Goal: Task Accomplishment & Management: Complete application form

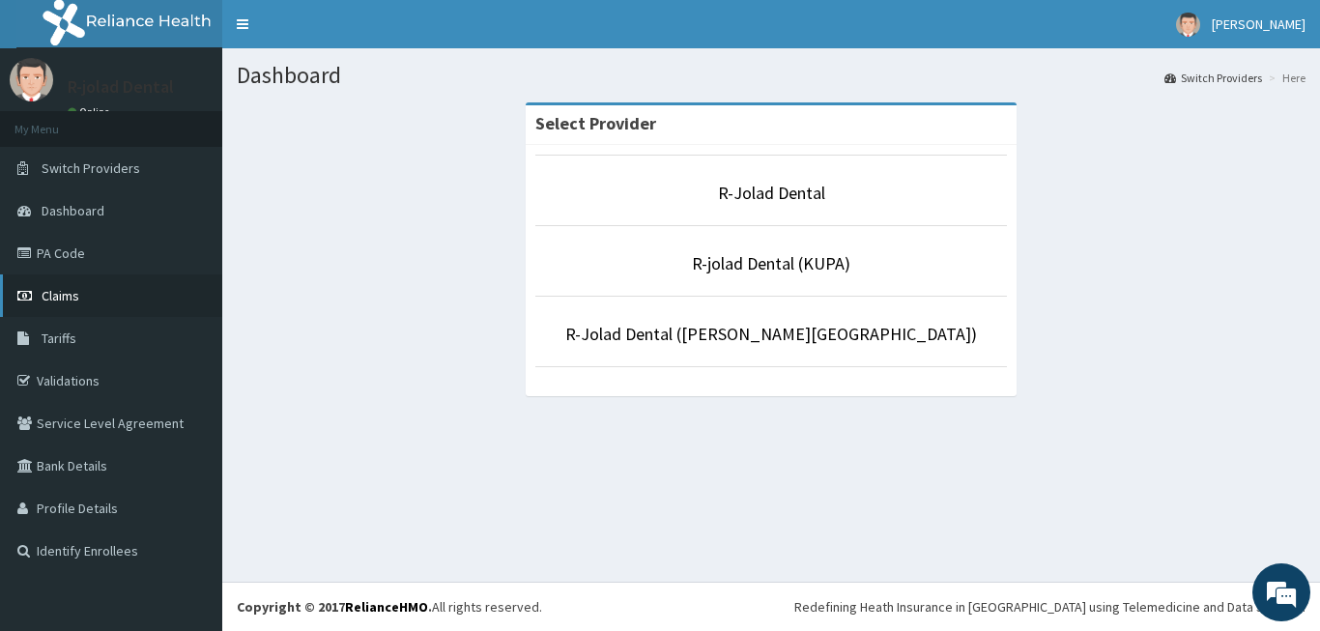
click at [67, 286] on link "Claims" at bounding box center [111, 295] width 222 height 43
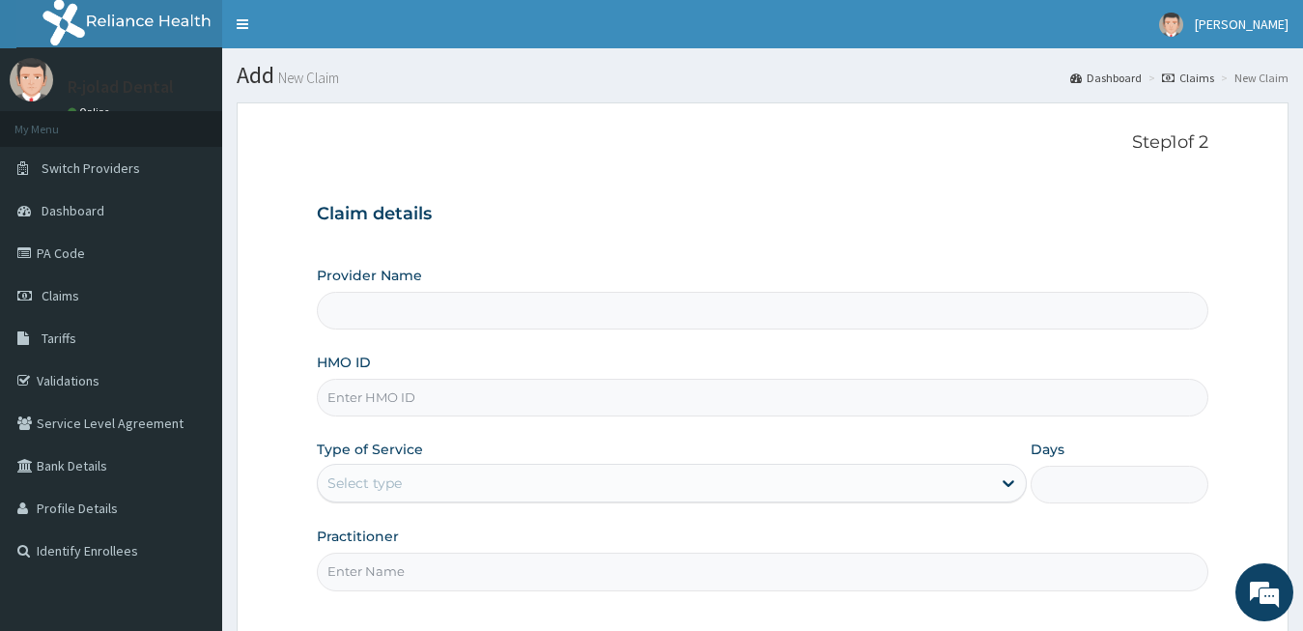
click at [473, 388] on input "HMO ID" at bounding box center [763, 398] width 893 height 38
paste input "ENP/10383/A"
type input "ENP/10383/A"
type input "R-Jolad Dental"
type input "ENP/10383/A"
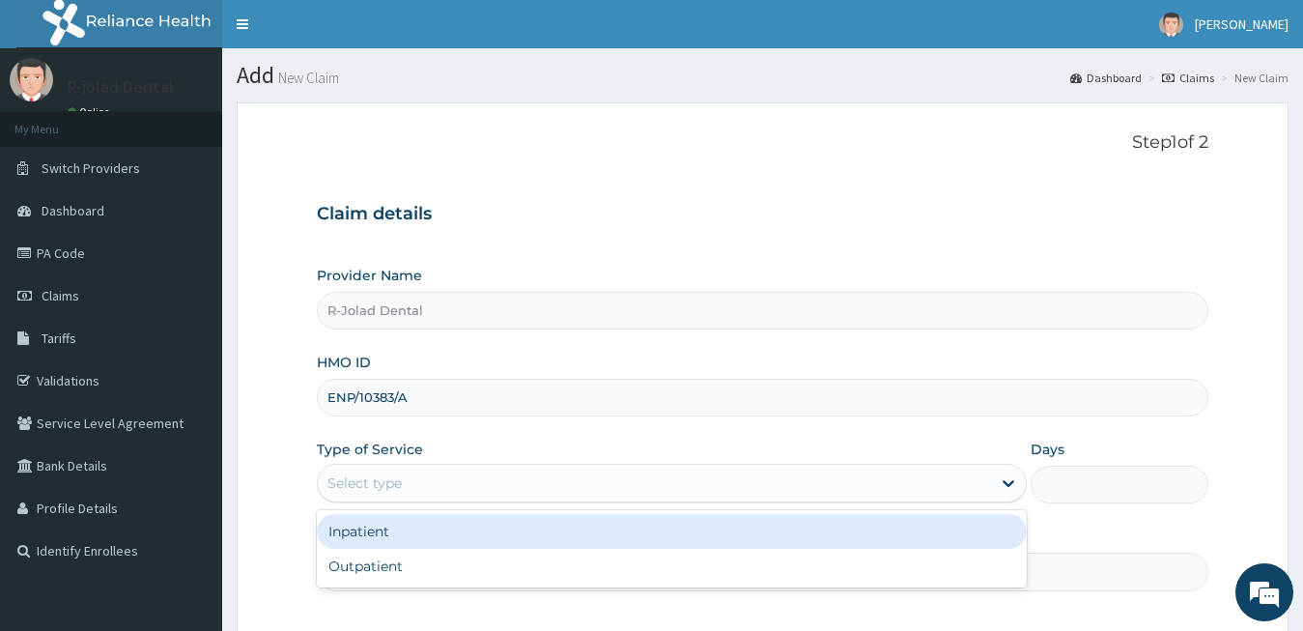
click at [423, 493] on div "Select type" at bounding box center [655, 483] width 674 height 31
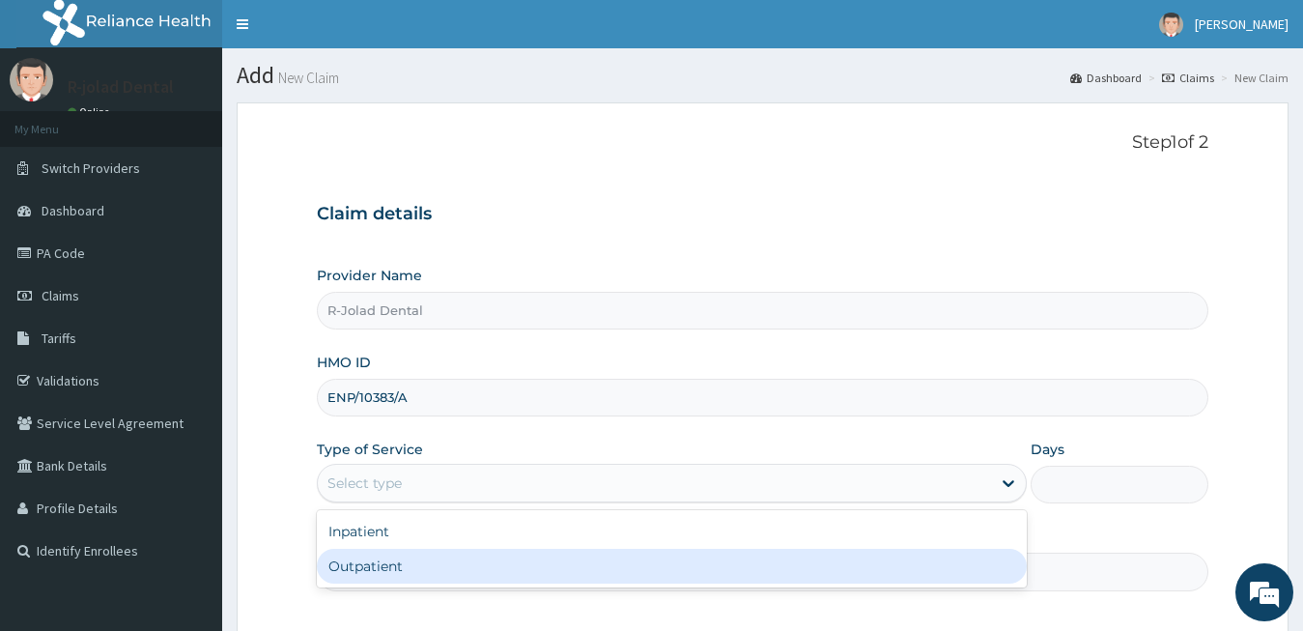
click at [415, 556] on div "Outpatient" at bounding box center [672, 566] width 711 height 35
type input "1"
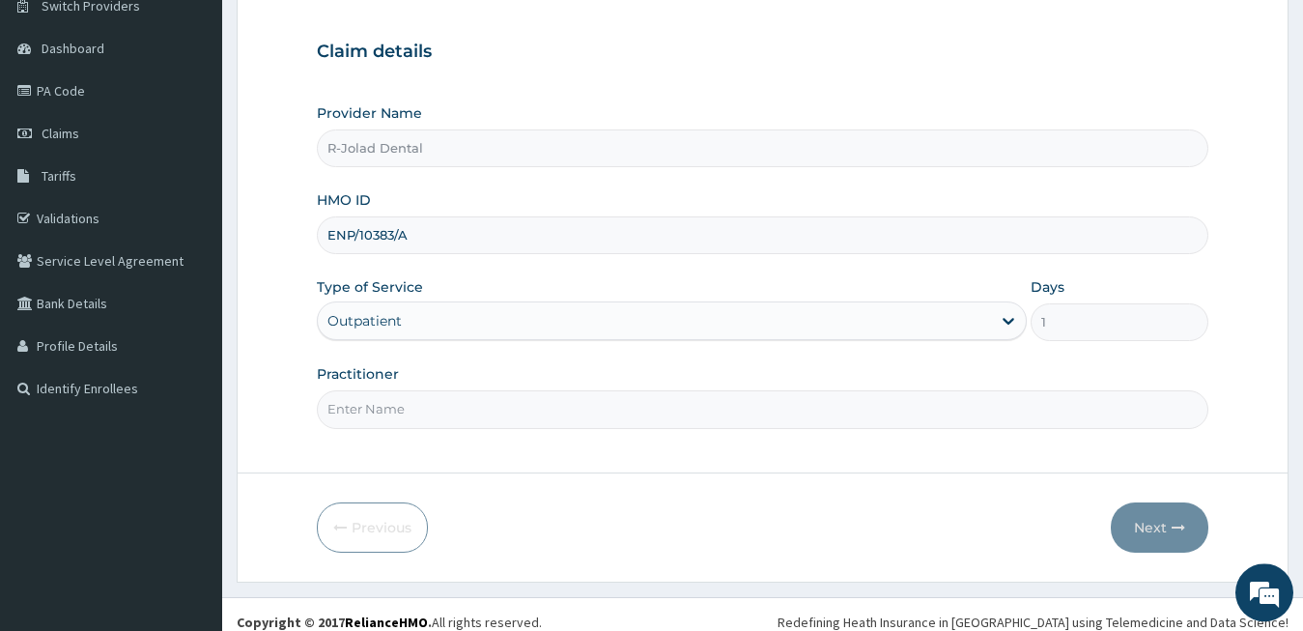
scroll to position [178, 0]
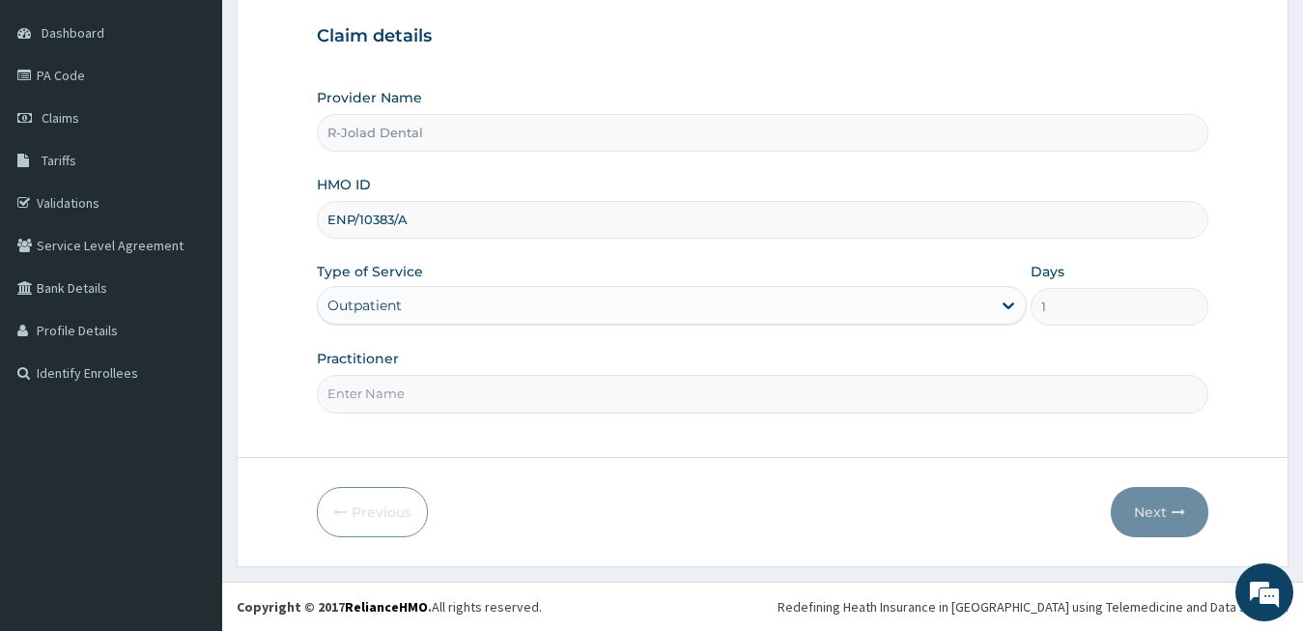
click at [432, 409] on input "Practitioner" at bounding box center [763, 394] width 893 height 38
type input "DR PHILIP"
click at [1161, 498] on button "Next" at bounding box center [1160, 512] width 98 height 50
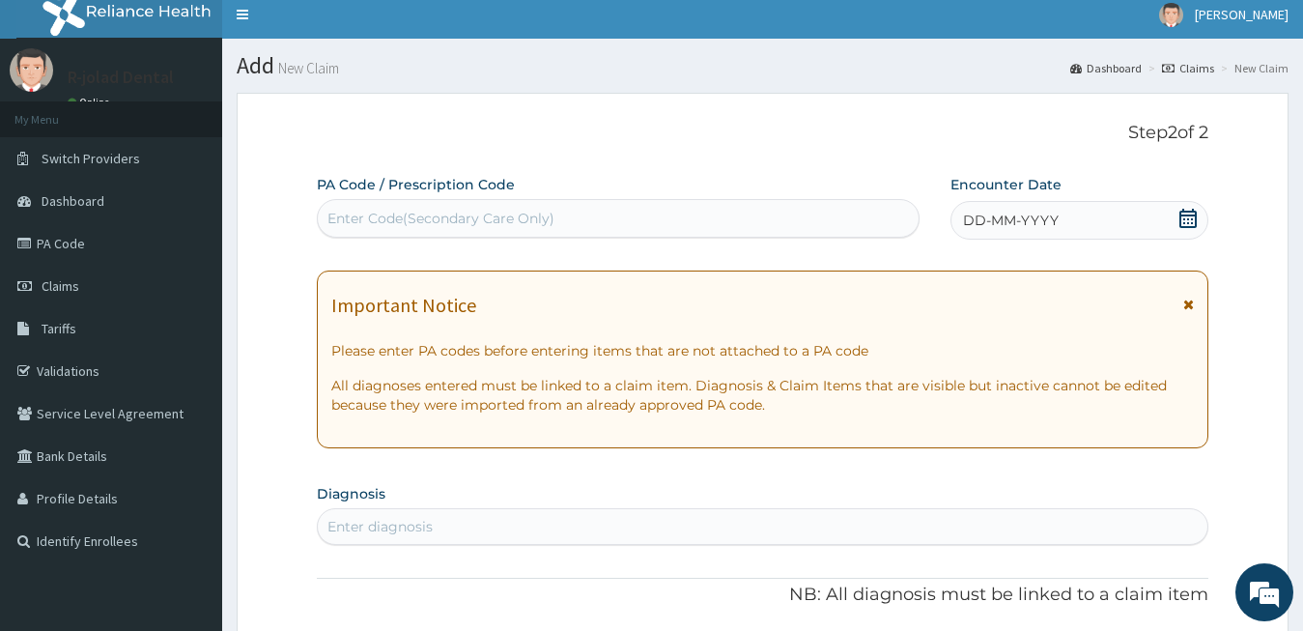
scroll to position [8, 0]
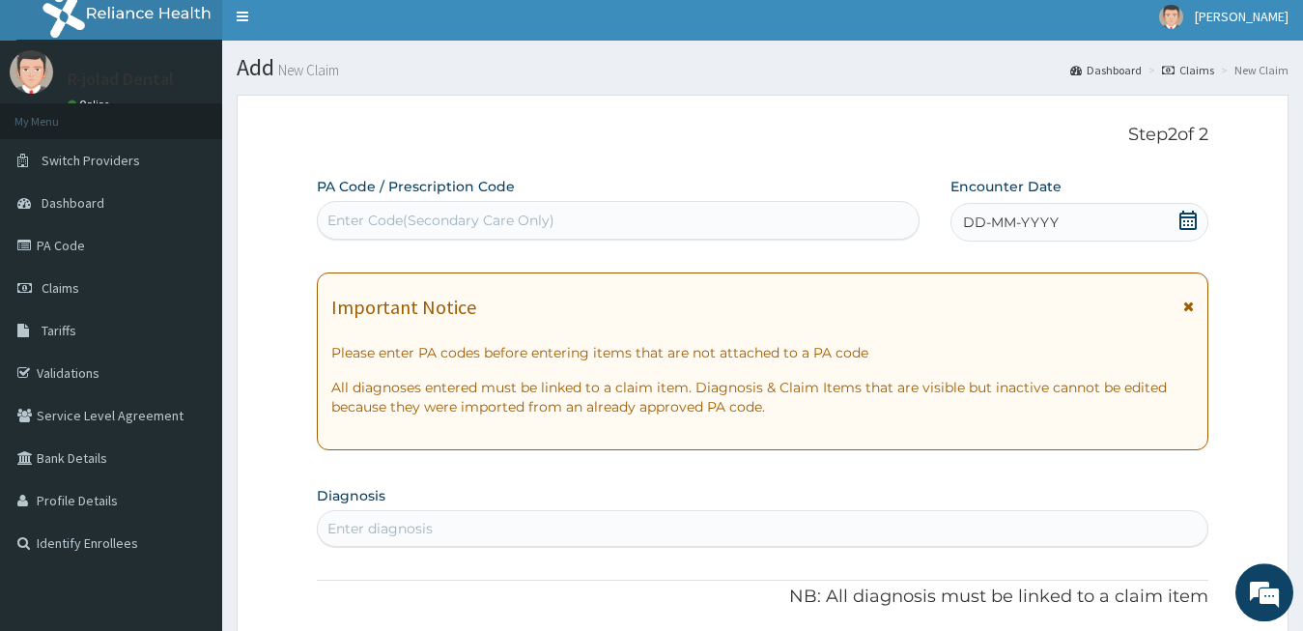
click at [441, 212] on div "Enter Code(Secondary Care Only)" at bounding box center [440, 220] width 227 height 19
paste input "PA/042494 PA/5B18C0"
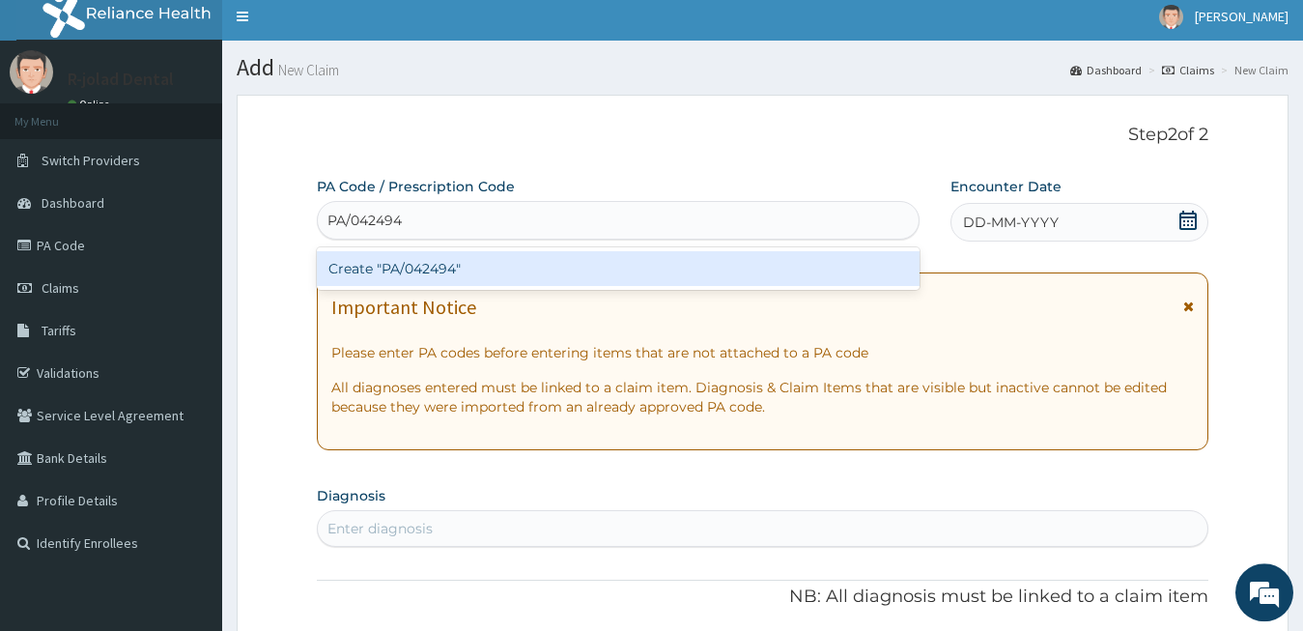
type input "PA/042494"
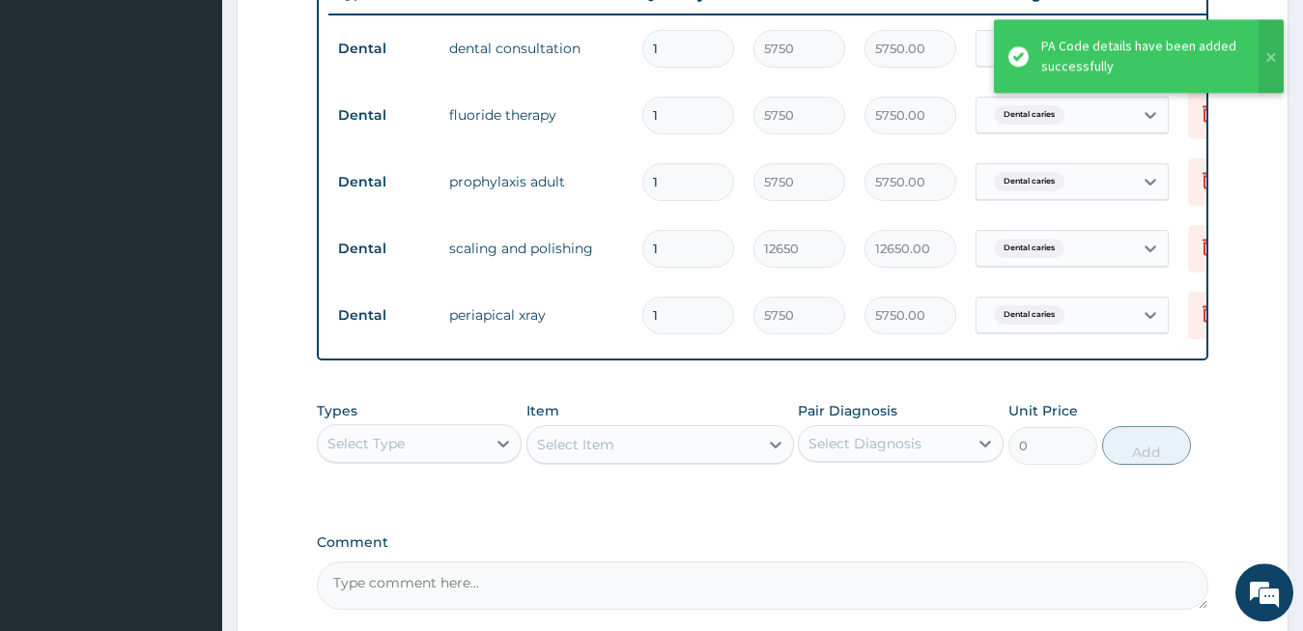
scroll to position [0, 0]
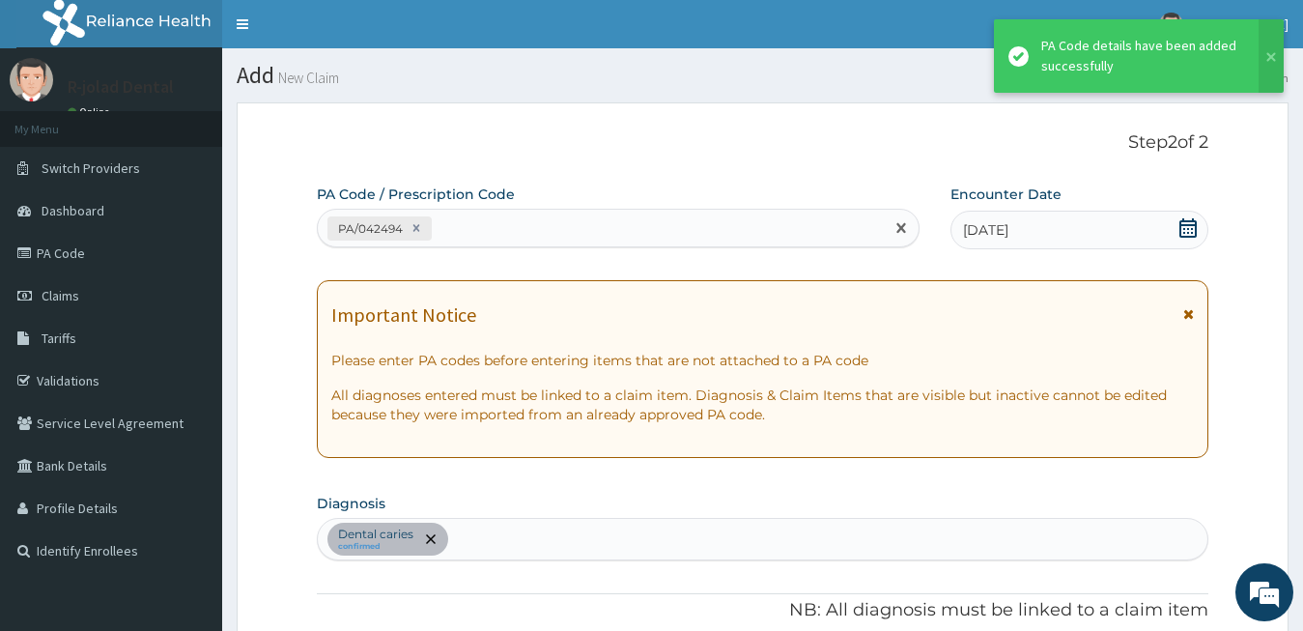
click at [537, 235] on div "PA/042494" at bounding box center [601, 229] width 566 height 32
paste input "PA/5B18C0"
type input "PA/5B18C0"
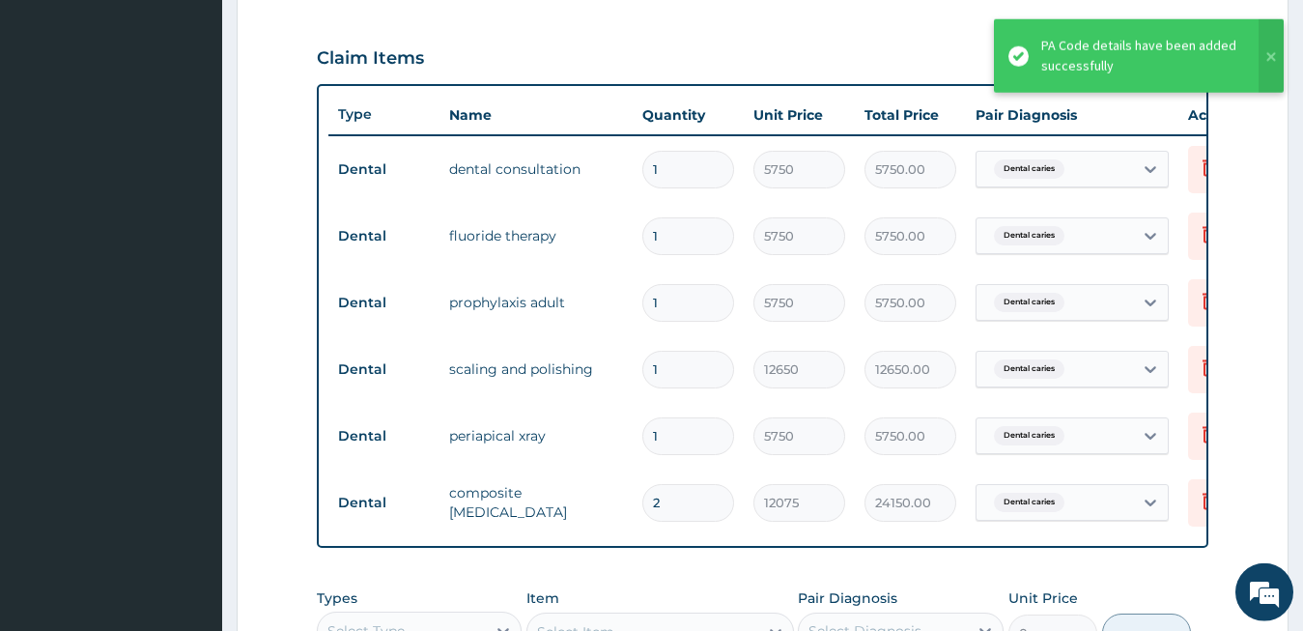
scroll to position [632, 0]
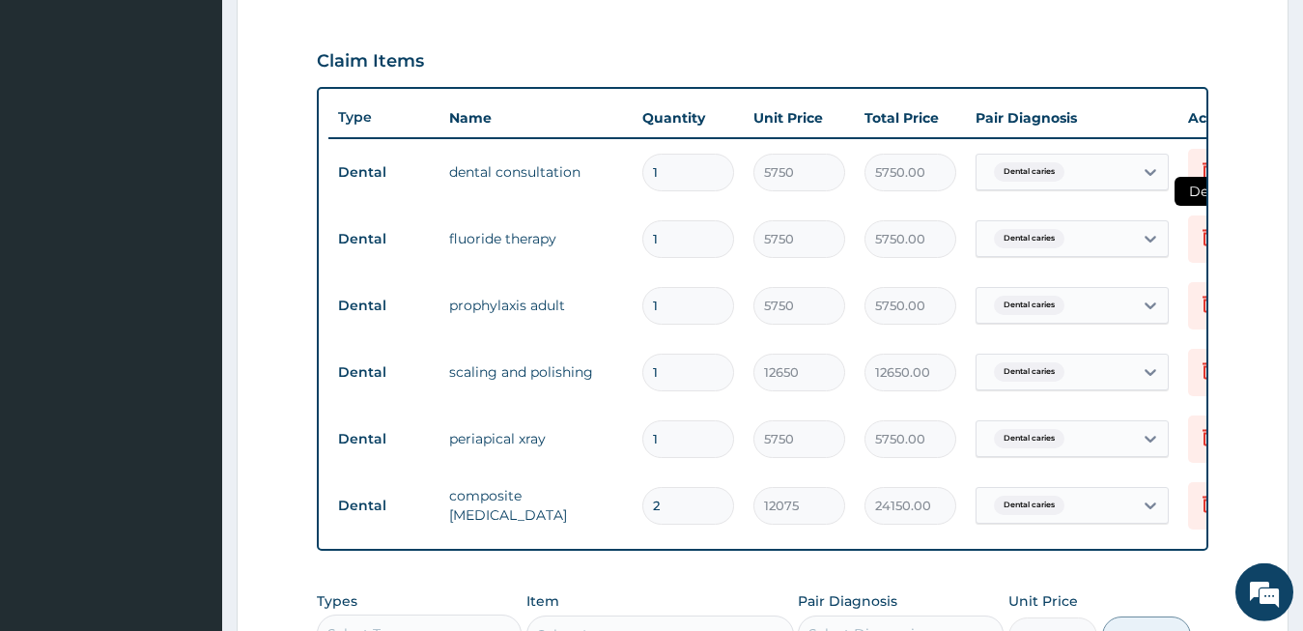
click at [1195, 231] on icon at bounding box center [1209, 238] width 43 height 47
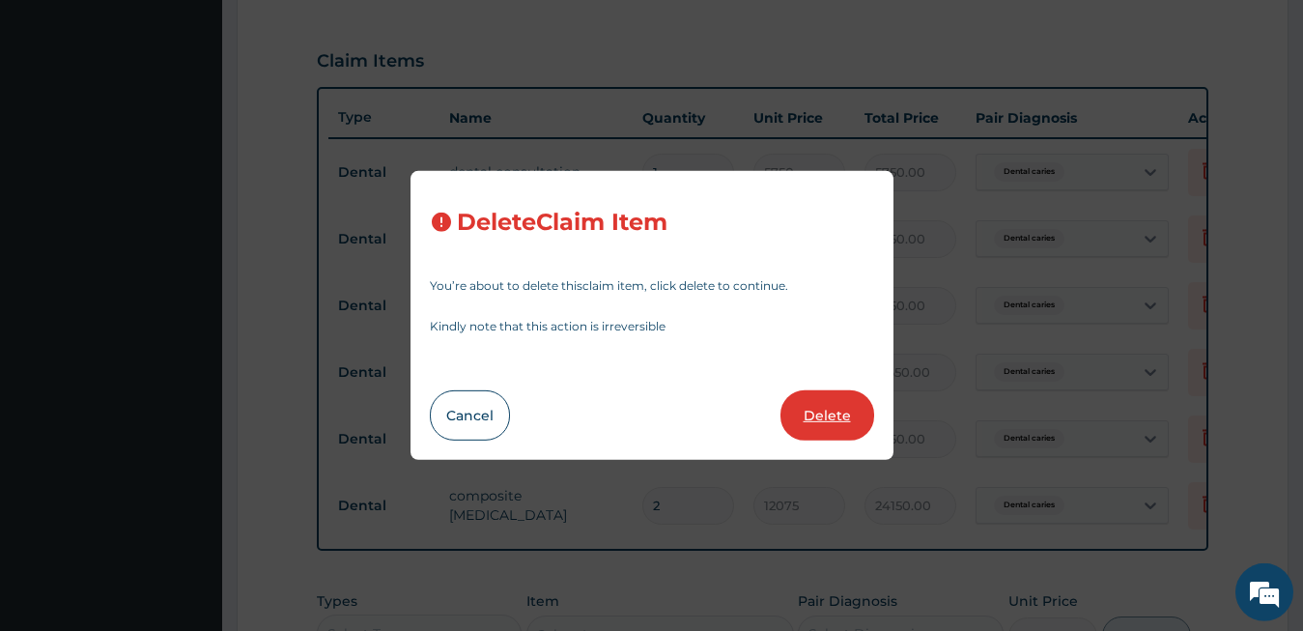
click at [814, 412] on button "Delete" at bounding box center [828, 415] width 94 height 50
type input "12650"
type input "12650.00"
type input "5750"
type input "5750.00"
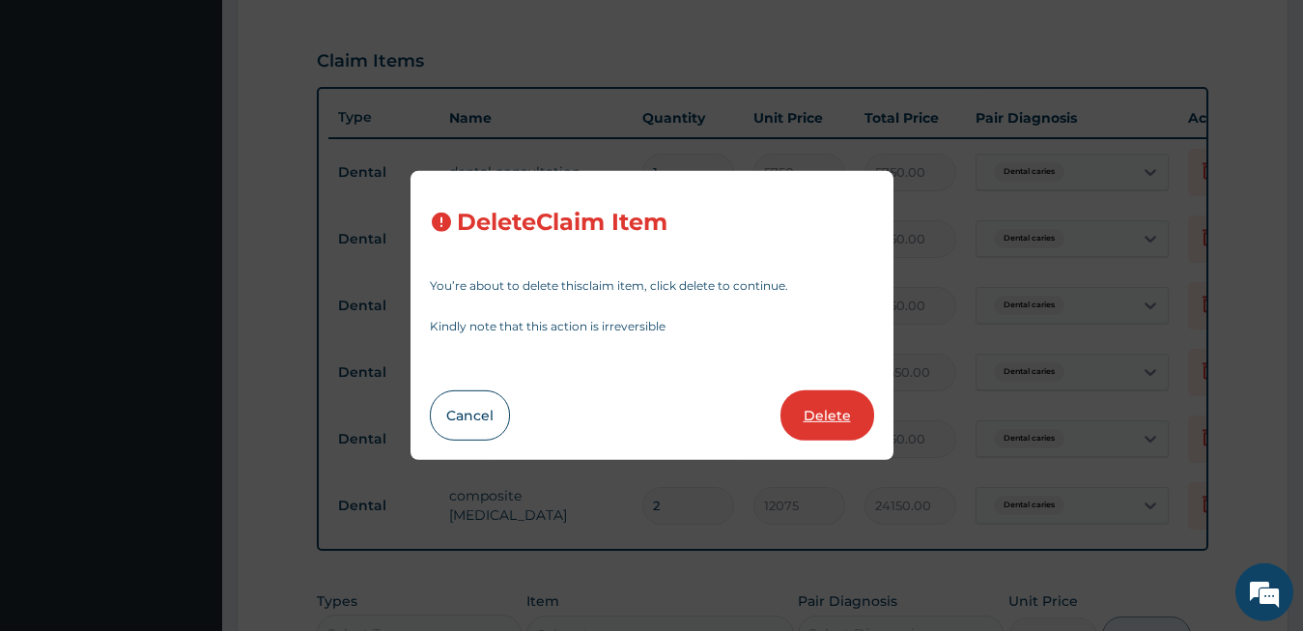
type input "2"
type input "12075"
type input "24150.00"
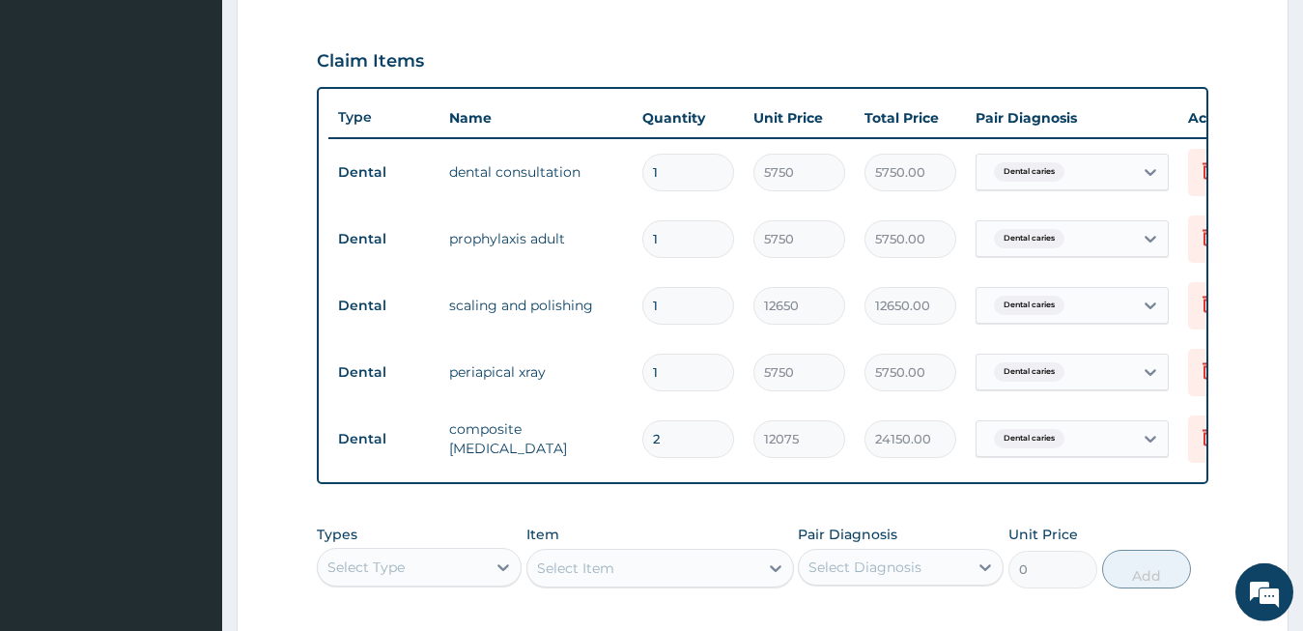
scroll to position [0, 78]
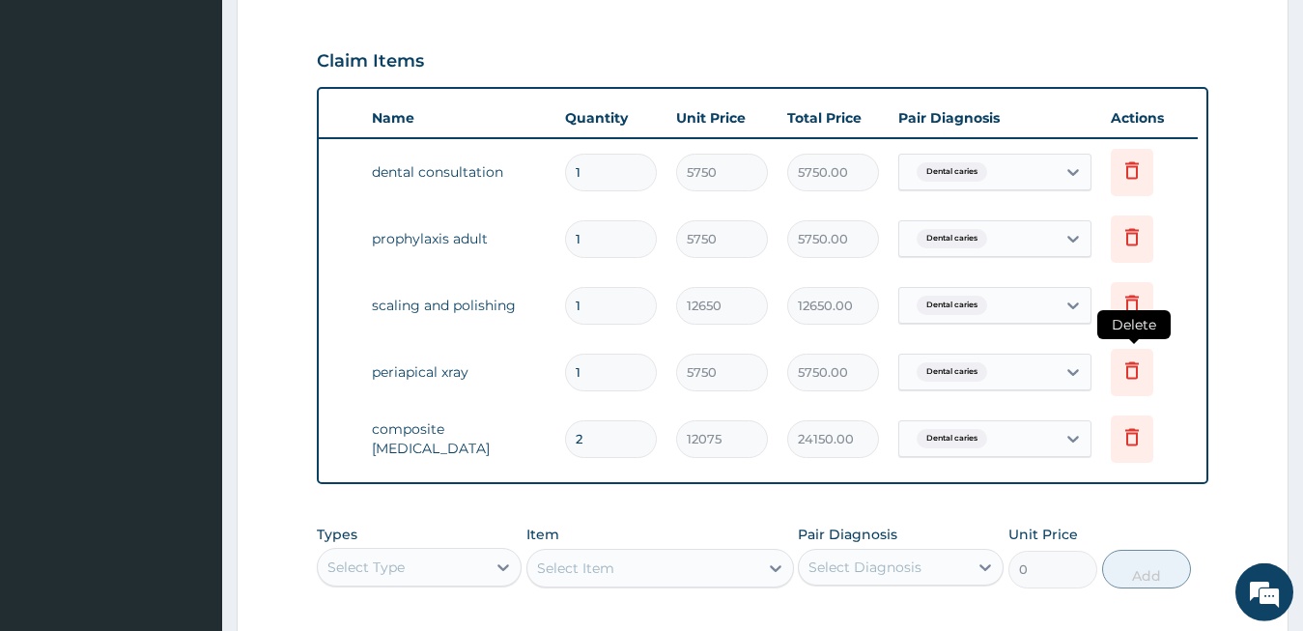
click at [1116, 365] on icon at bounding box center [1132, 372] width 43 height 47
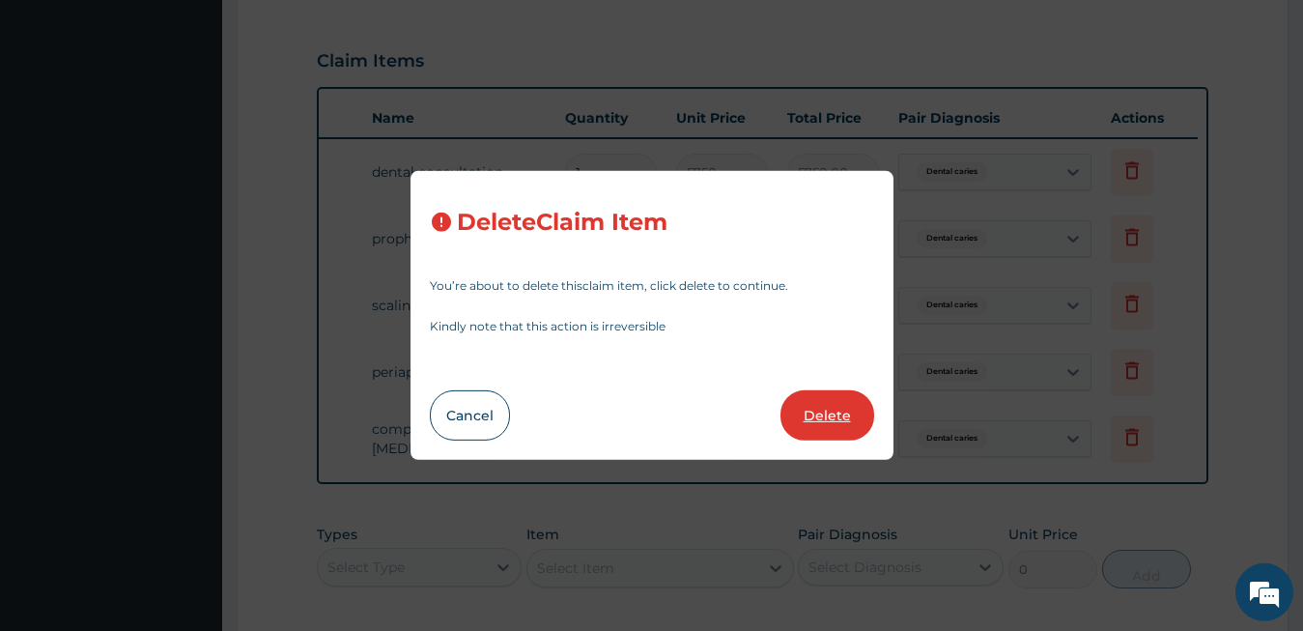
click at [822, 421] on button "Delete" at bounding box center [828, 415] width 94 height 50
type input "2"
type input "12075"
type input "24150.00"
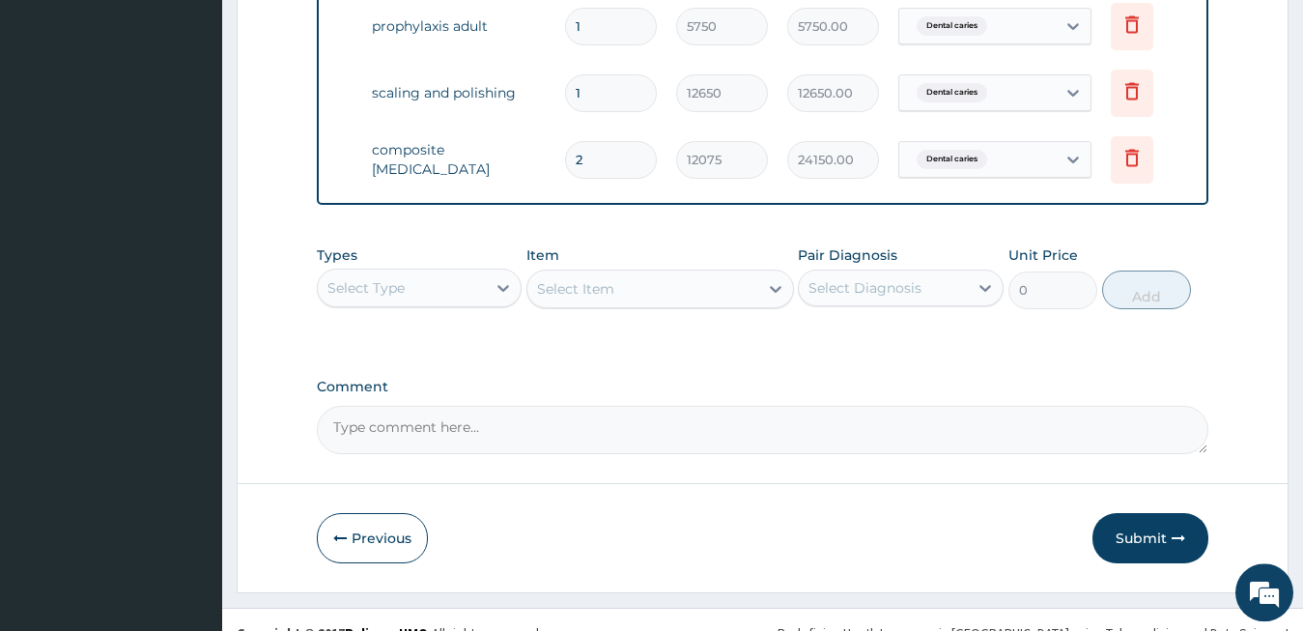
scroll to position [857, 0]
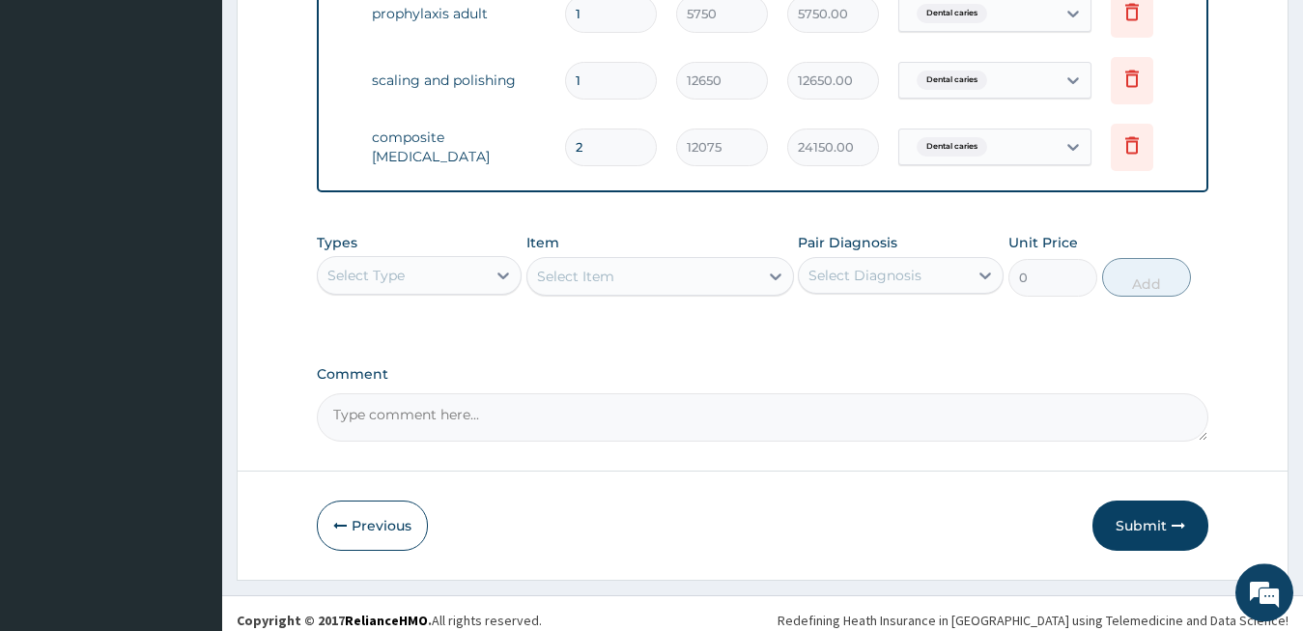
drag, startPoint x: 1153, startPoint y: 601, endPoint x: 1147, endPoint y: 575, distance: 26.9
click at [1142, 551] on button "Submit" at bounding box center [1151, 525] width 116 height 50
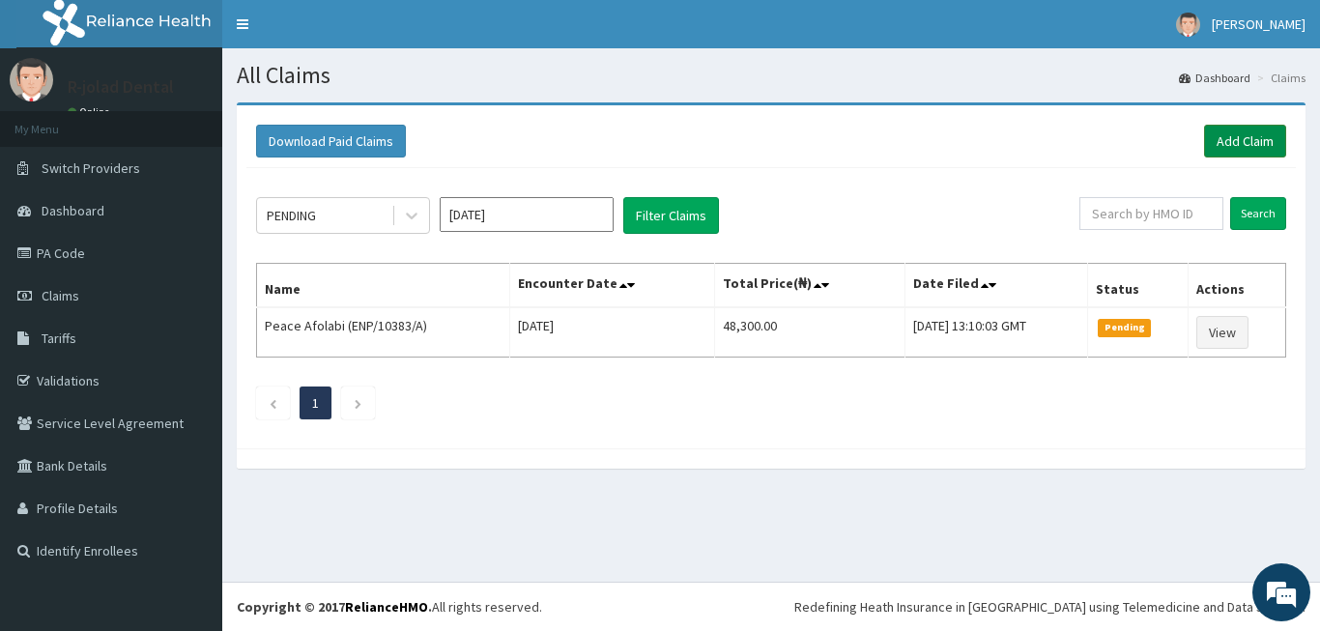
click at [1248, 150] on link "Add Claim" at bounding box center [1245, 141] width 82 height 33
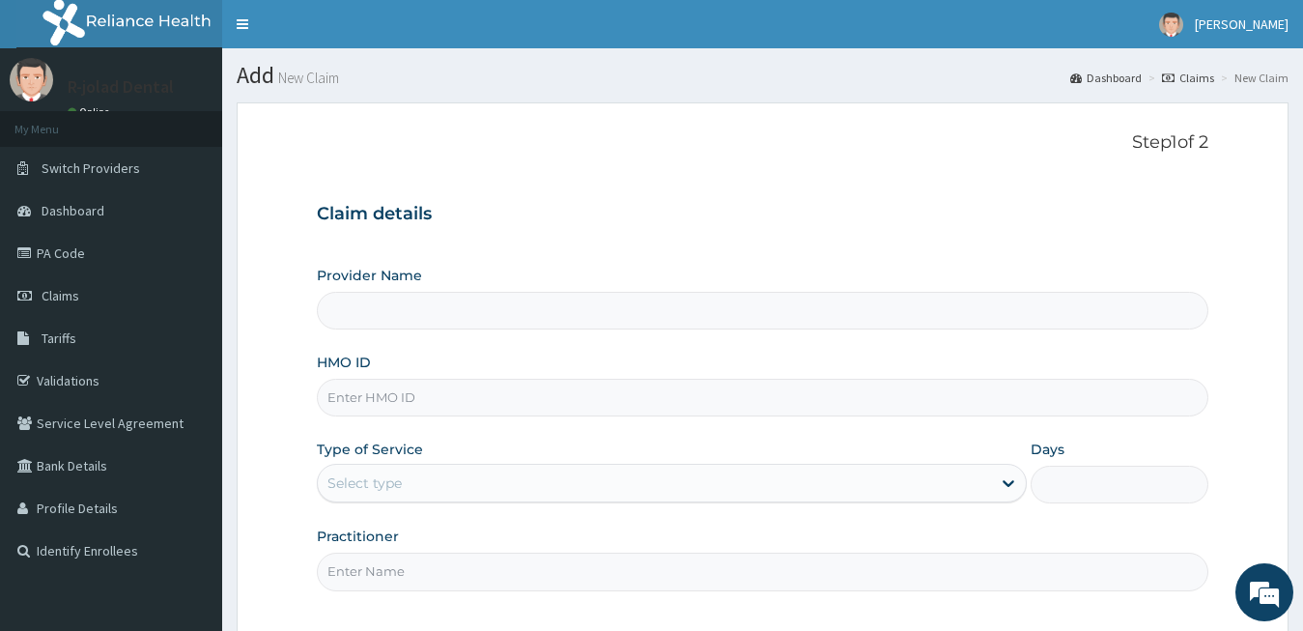
type input "R-Jolad Dental"
click at [449, 386] on input "HMO ID" at bounding box center [763, 398] width 893 height 38
paste input "ENP/10383/C"
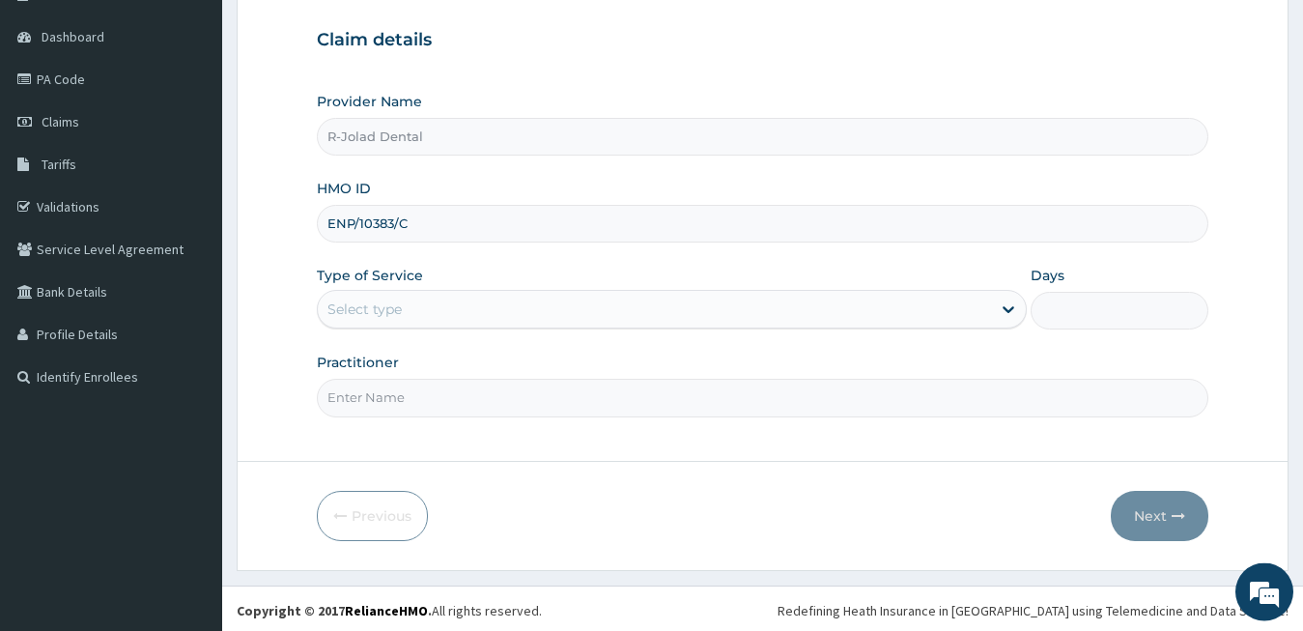
type input "ENP/10383/C"
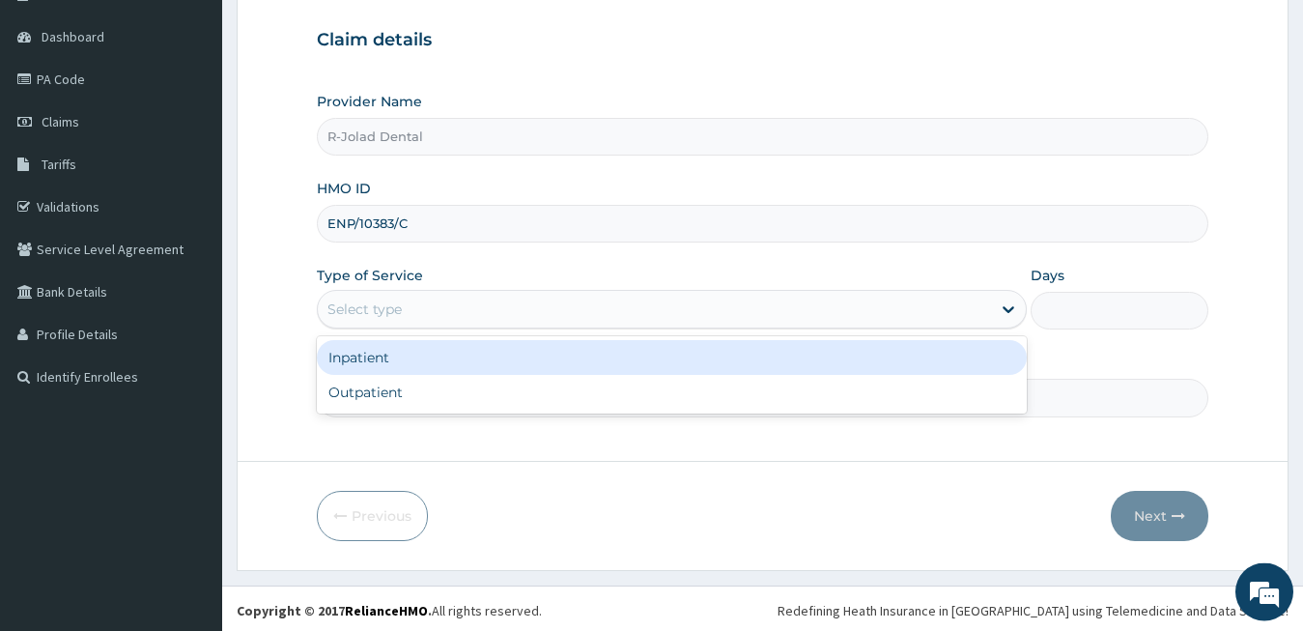
click at [439, 307] on div "Select type" at bounding box center [655, 309] width 674 height 31
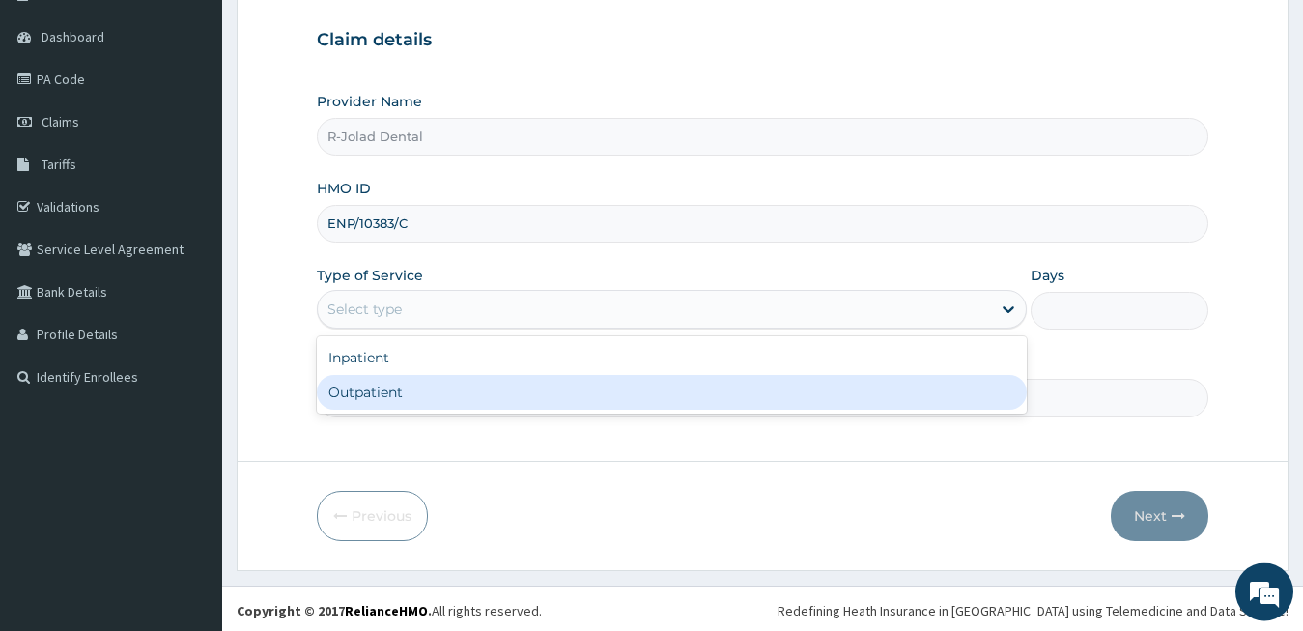
click at [439, 387] on div "Outpatient" at bounding box center [672, 392] width 711 height 35
type input "1"
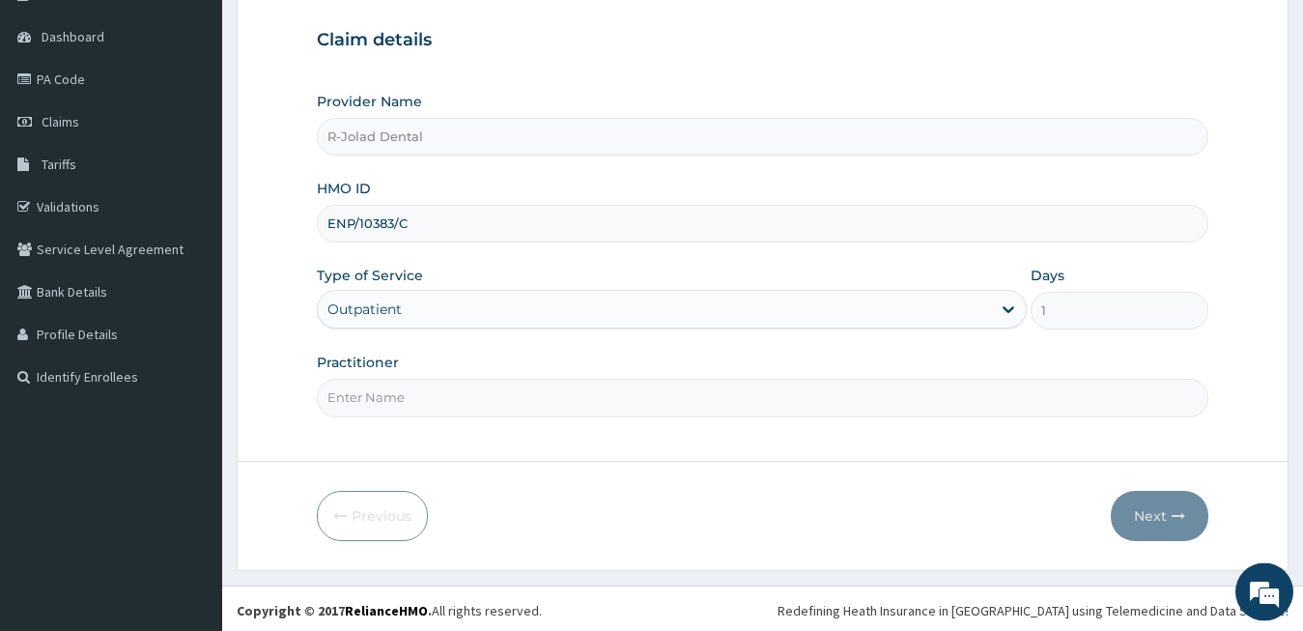
click at [439, 387] on input "Practitioner" at bounding box center [763, 398] width 893 height 38
click at [473, 403] on input "Practitioner" at bounding box center [763, 398] width 893 height 38
click at [384, 403] on input "DR" at bounding box center [763, 398] width 893 height 38
paste input "Mumuni Philip"
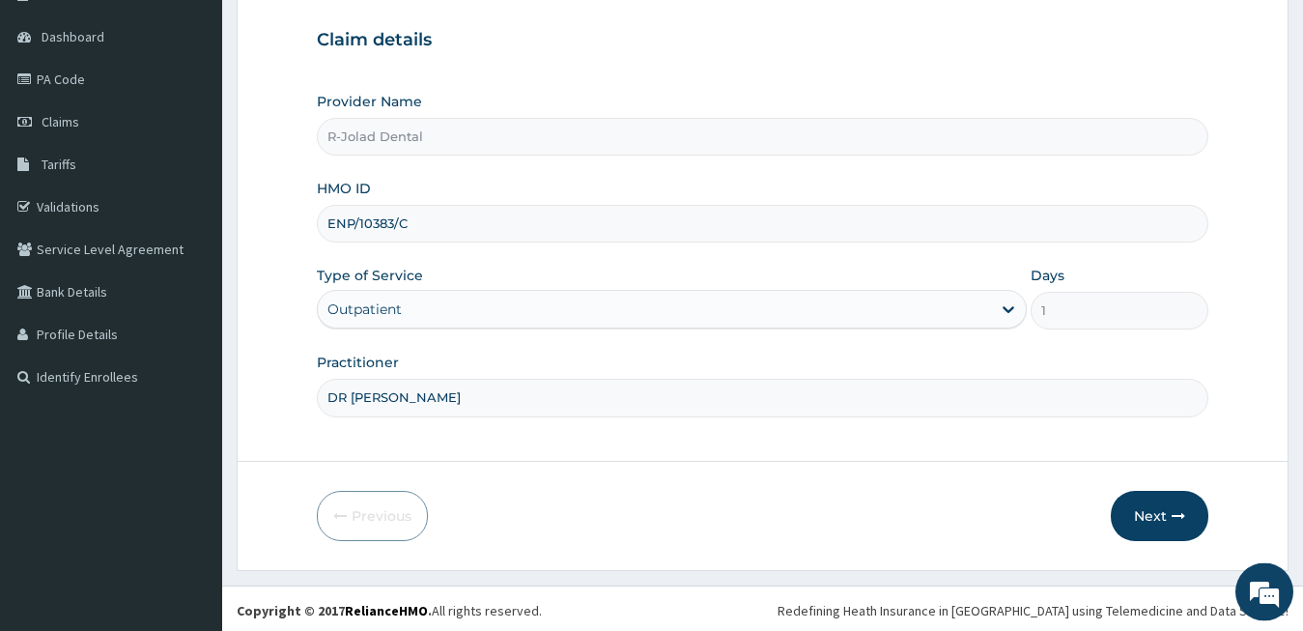
type input "DR Mumuni Philip"
click at [793, 437] on form "Step 1 of 2 Claim details Provider Name R-Jolad Dental HMO ID ENP/10383/C Type …" at bounding box center [763, 250] width 1052 height 642
drag, startPoint x: 953, startPoint y: 427, endPoint x: 1161, endPoint y: 522, distance: 229.1
click at [1161, 522] on form "Step 1 of 2 Claim details Provider Name R-Jolad Dental HMO ID ENP/10383/C Type …" at bounding box center [763, 250] width 1052 height 642
click at [1161, 522] on button "Next" at bounding box center [1160, 516] width 98 height 50
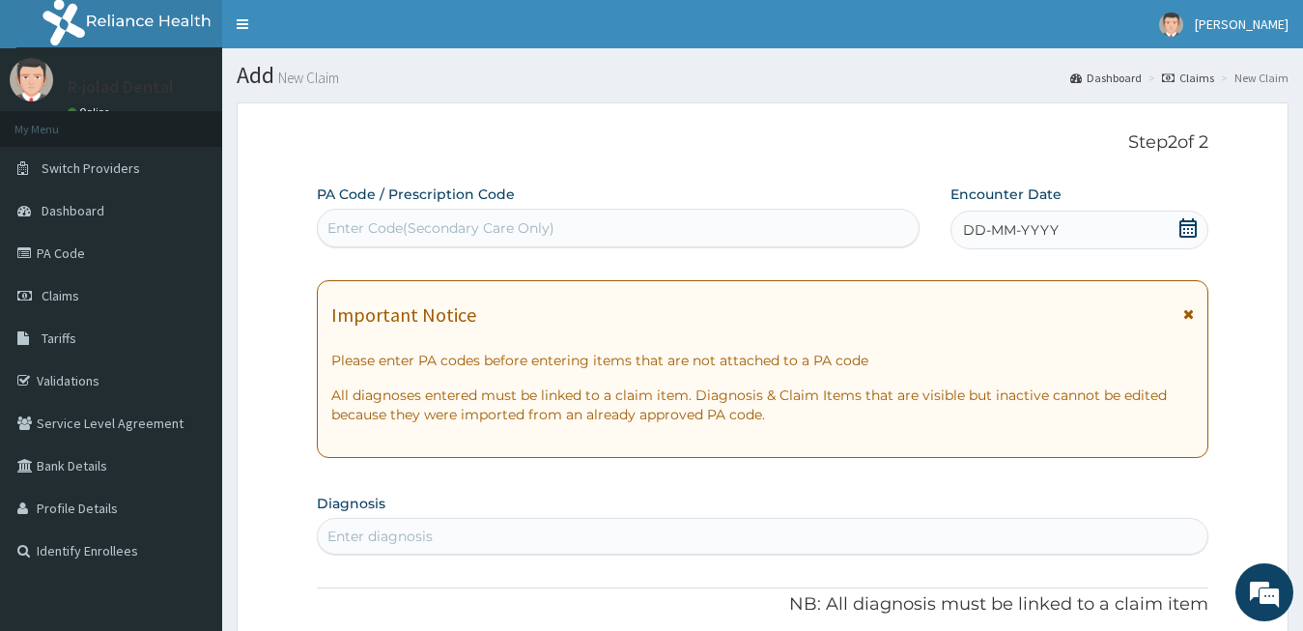
click at [572, 241] on div "Enter Code(Secondary Care Only)" at bounding box center [618, 228] width 601 height 31
paste input "PA/AD76E9"
type input "PA/AD76E9"
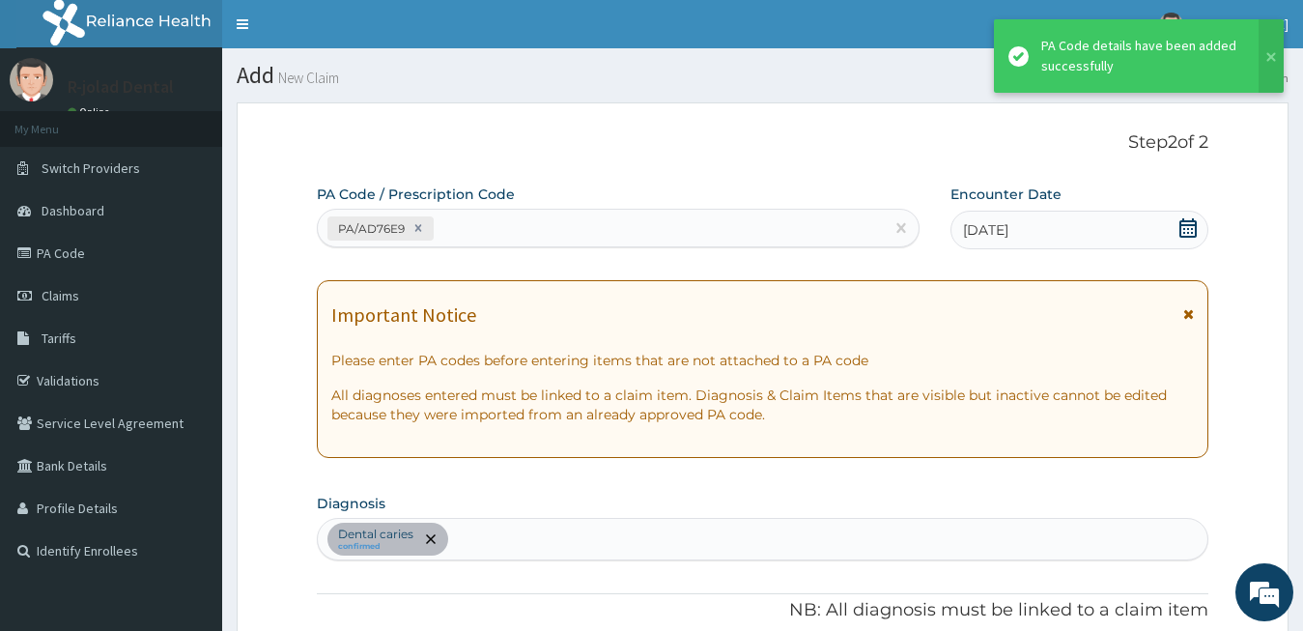
scroll to position [622, 0]
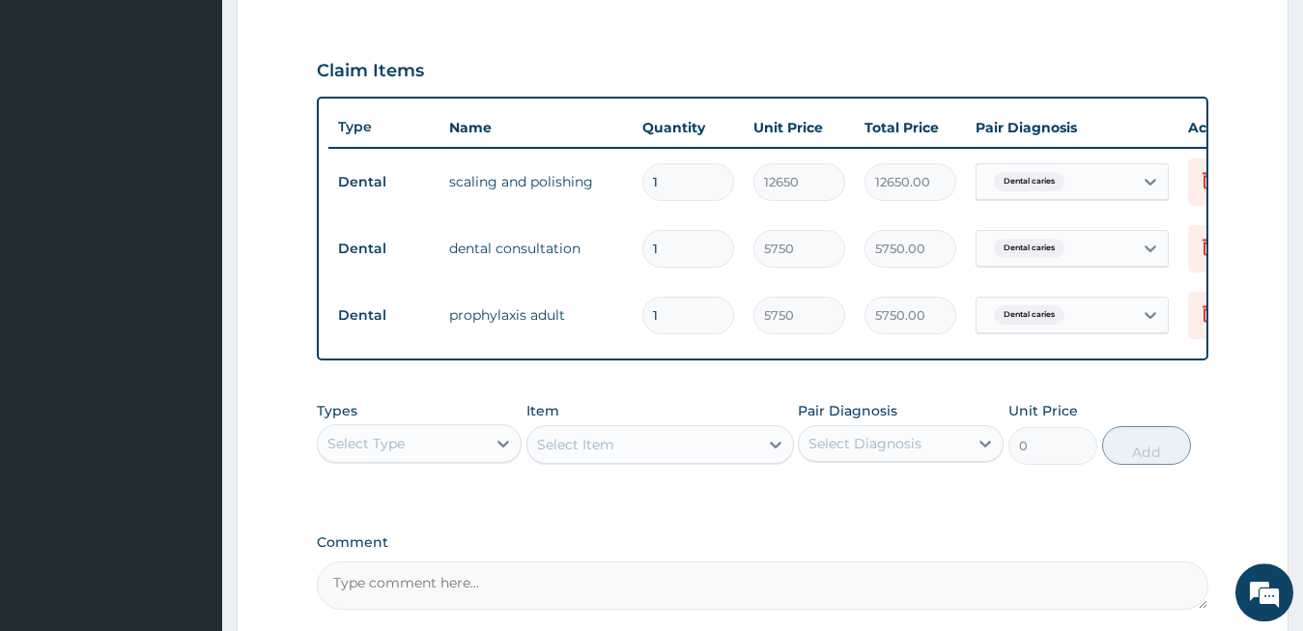
click at [891, 528] on div "PA Code / Prescription Code PA/AD76E9 Encounter Date 15-09-2025 Important Notic…" at bounding box center [763, 85] width 893 height 1047
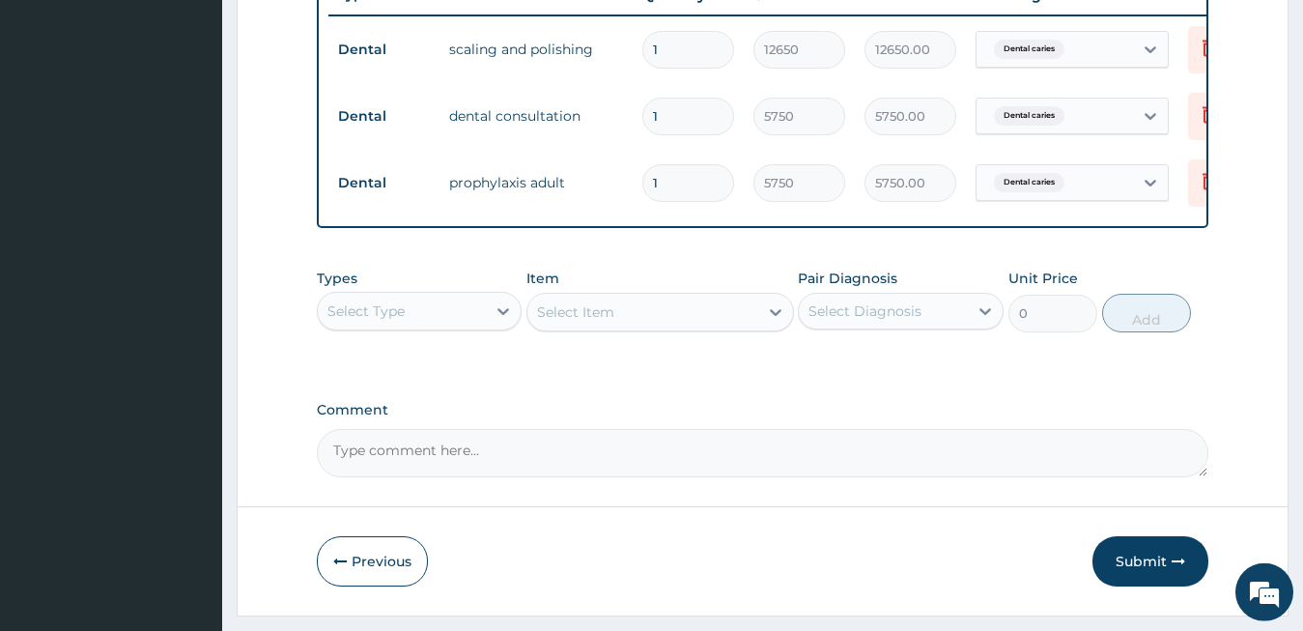
scroll to position [820, 0]
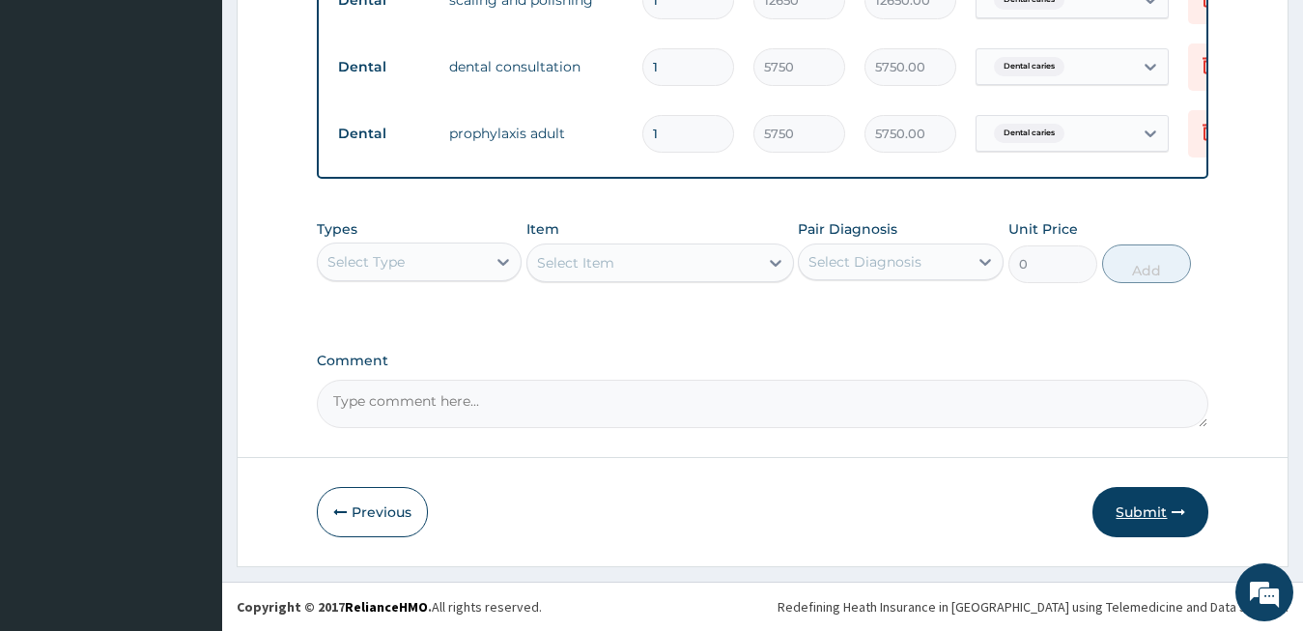
click at [1107, 513] on button "Submit" at bounding box center [1151, 512] width 116 height 50
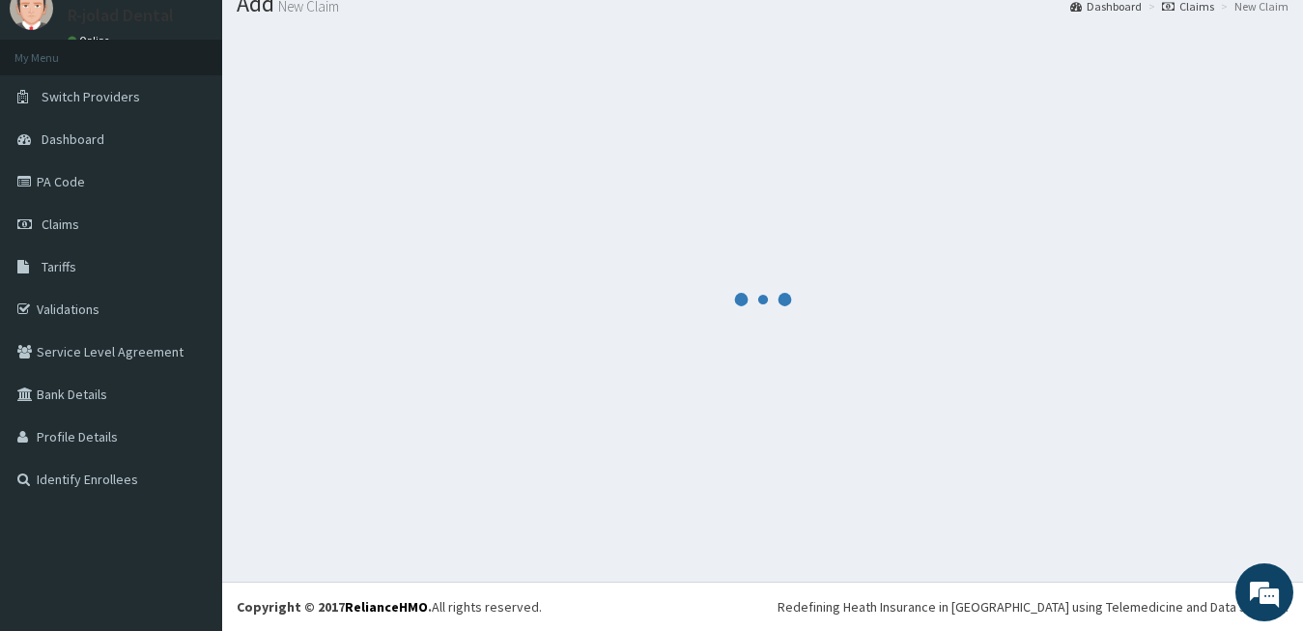
scroll to position [71, 0]
